Goal: Transaction & Acquisition: Purchase product/service

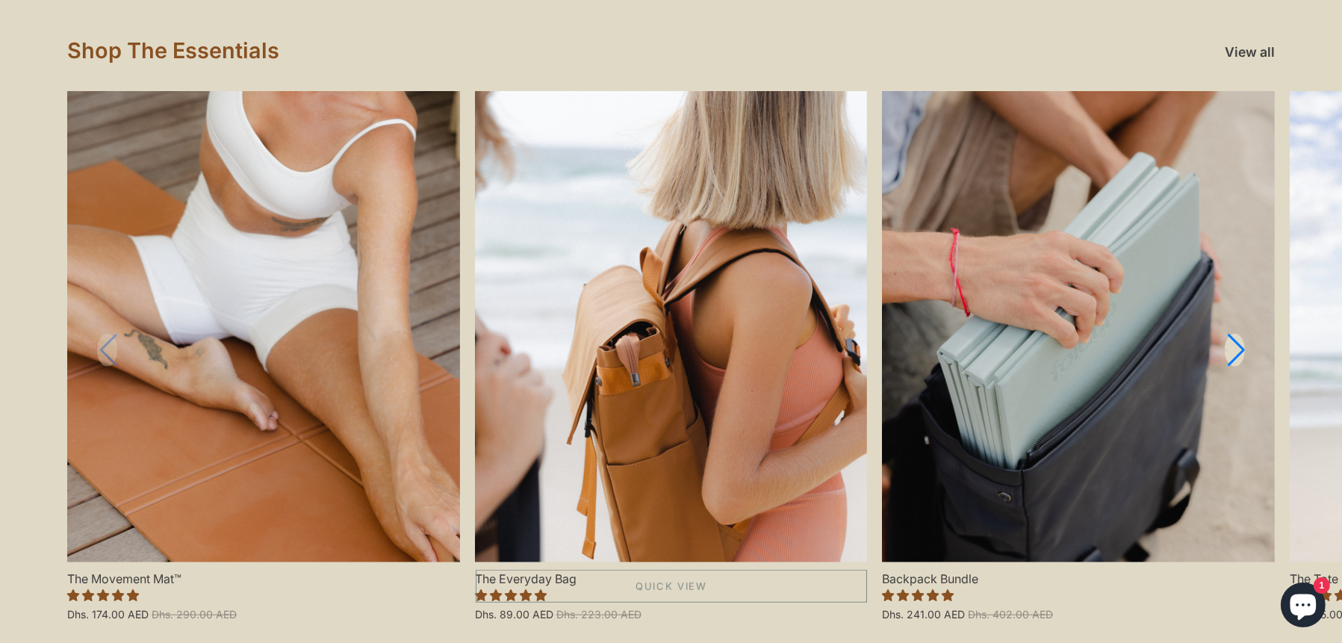
scroll to position [1717, 0]
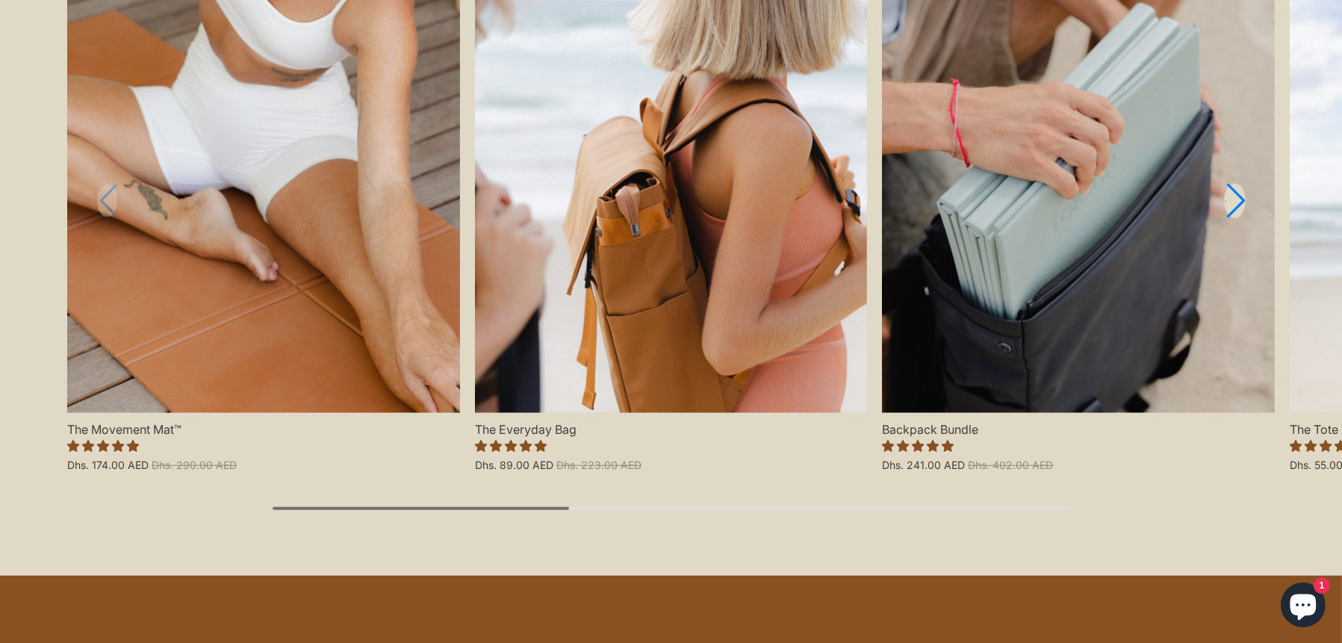
click at [1227, 199] on icon "Next slide" at bounding box center [1225, 201] width 3 height 16
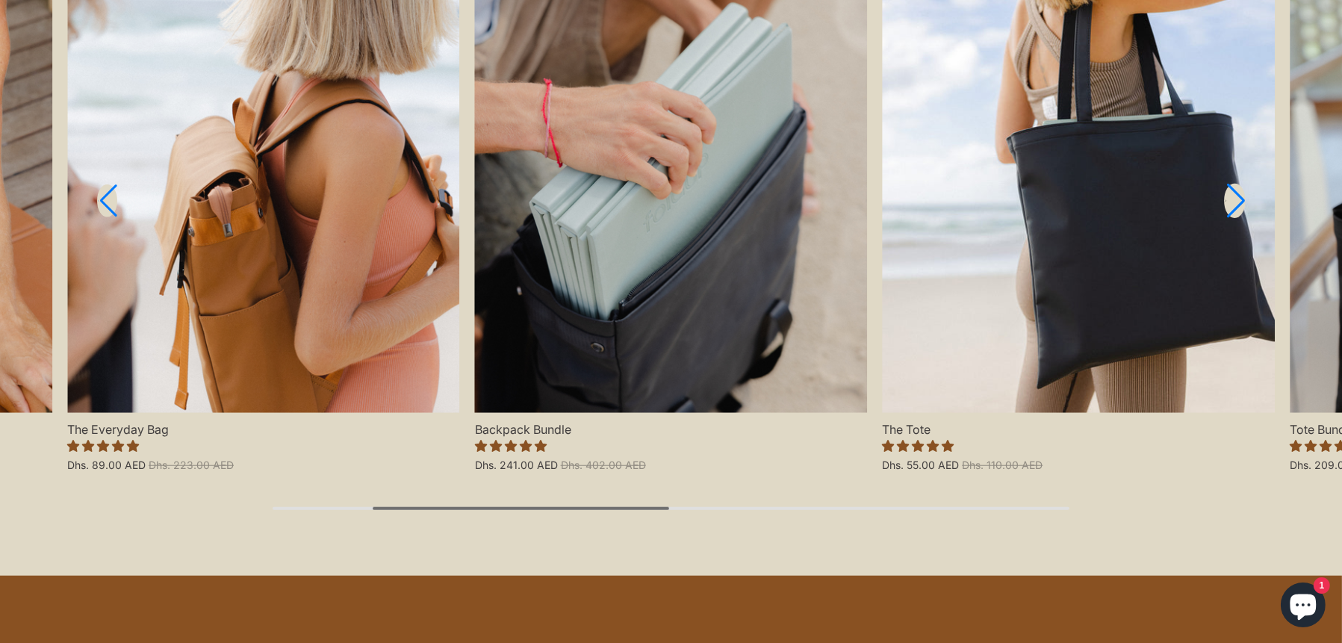
click at [1231, 196] on link "Next slide" at bounding box center [1235, 201] width 22 height 35
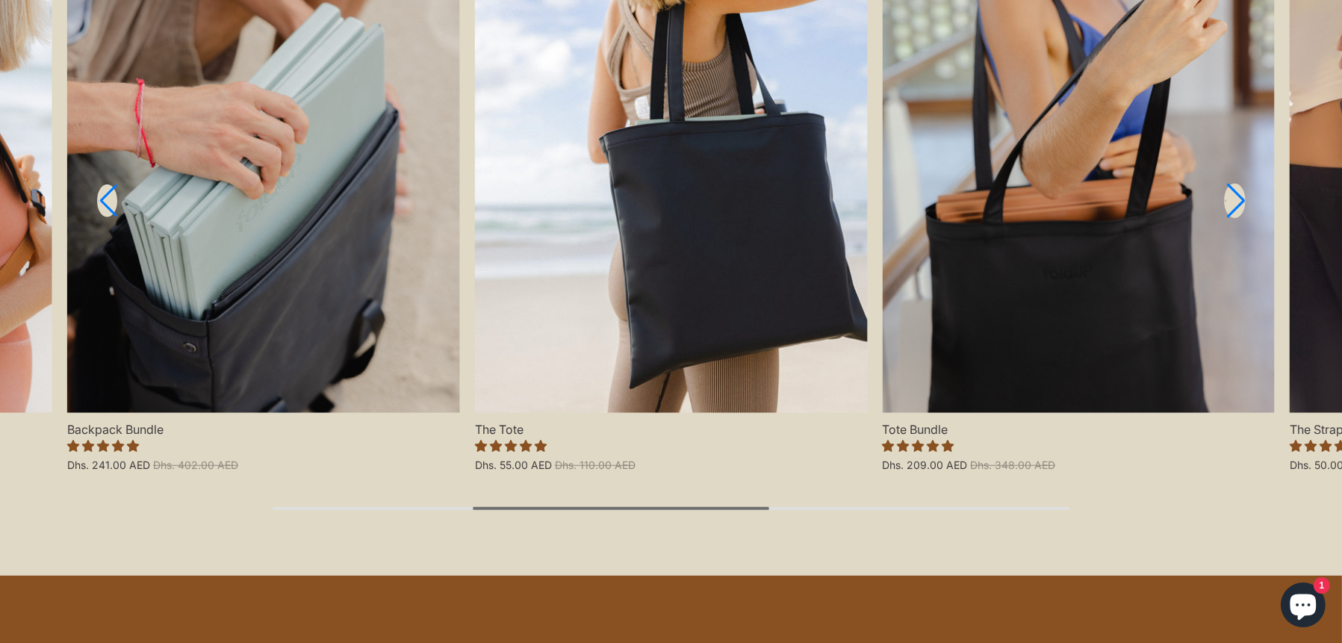
click at [1231, 196] on link "Next slide" at bounding box center [1235, 201] width 22 height 35
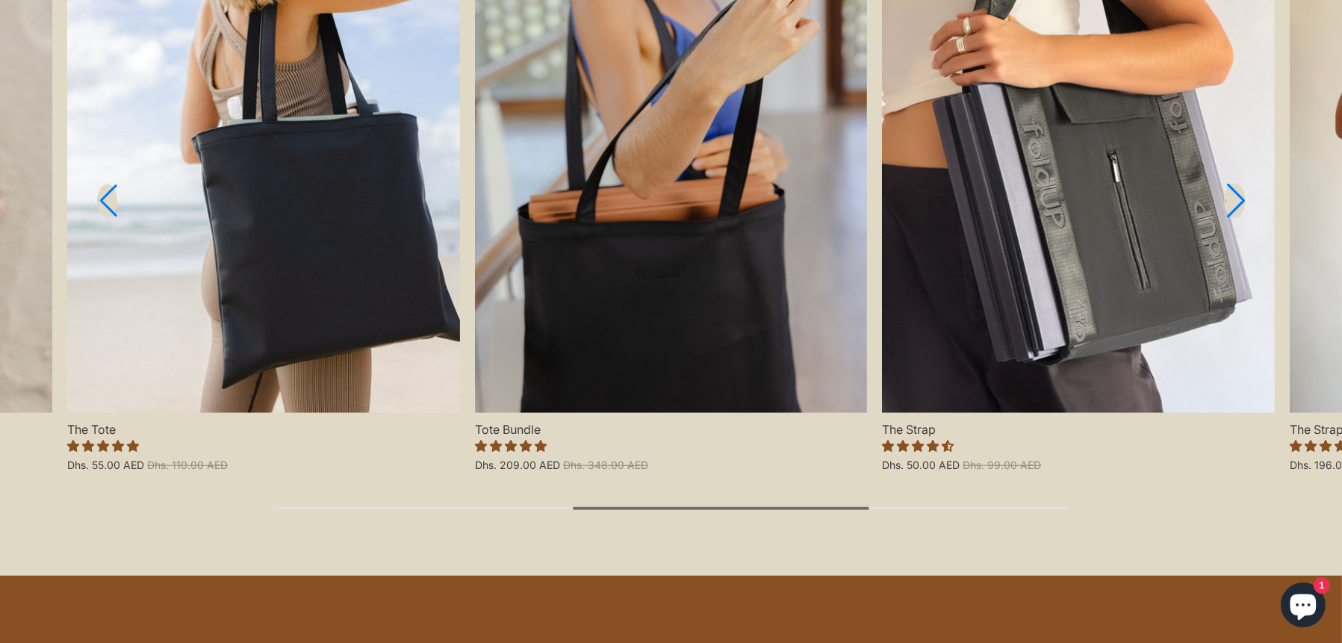
click at [1231, 196] on link "Next slide" at bounding box center [1235, 201] width 22 height 35
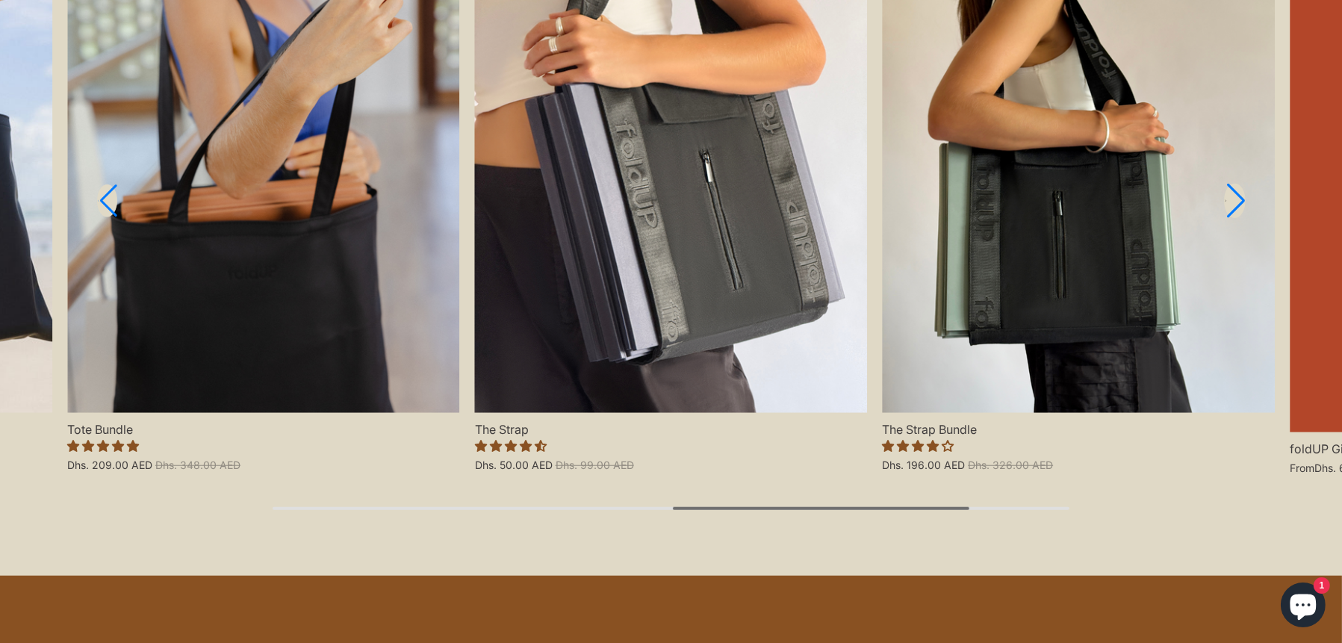
click at [1231, 196] on link "Next slide" at bounding box center [1235, 201] width 22 height 35
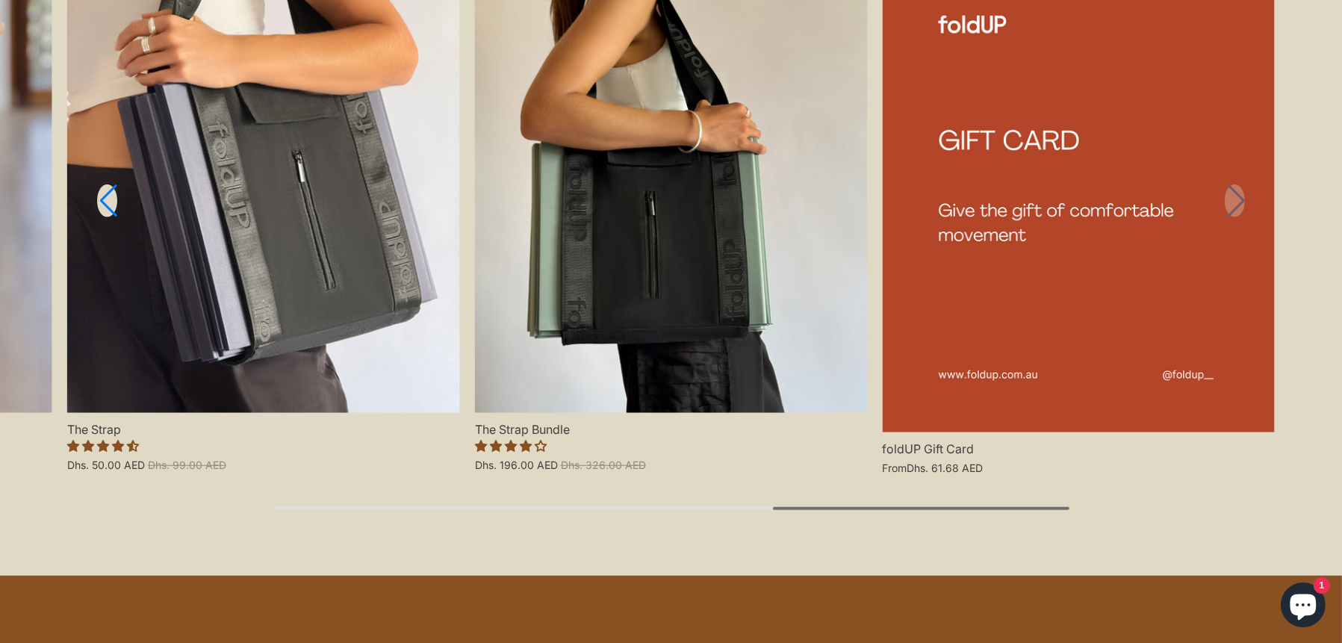
click at [1231, 196] on link "foldUP Gift Card" at bounding box center [1078, 187] width 393 height 491
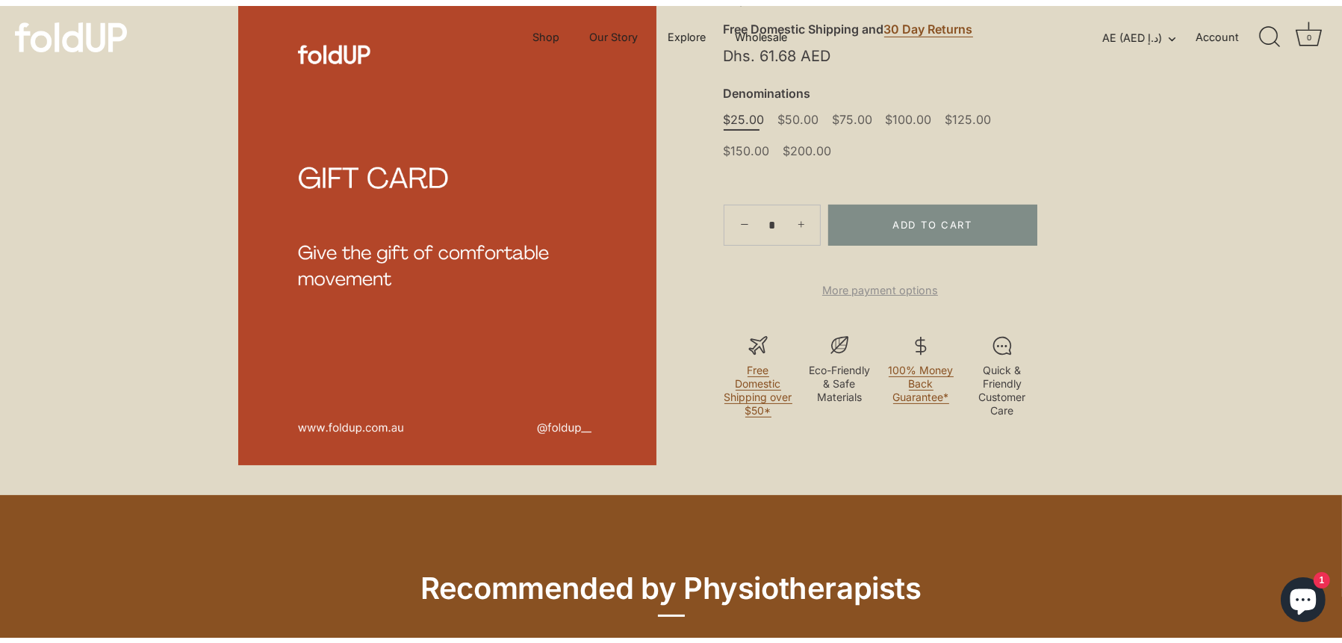
scroll to position [672, 0]
